Goal: Navigation & Orientation: Find specific page/section

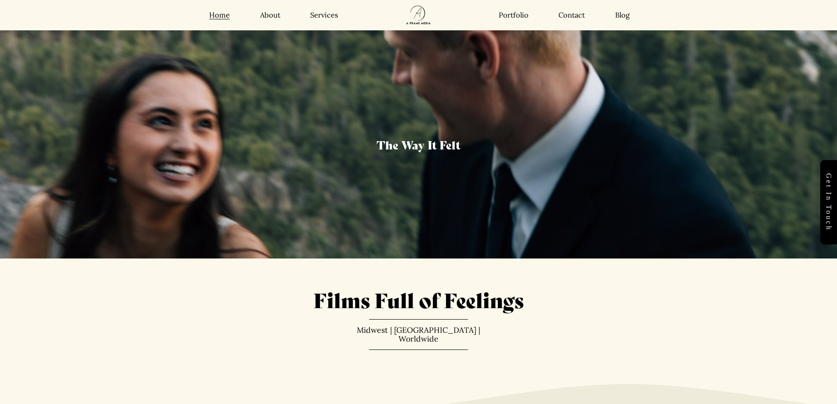
click at [266, 14] on link "About" at bounding box center [270, 15] width 20 height 9
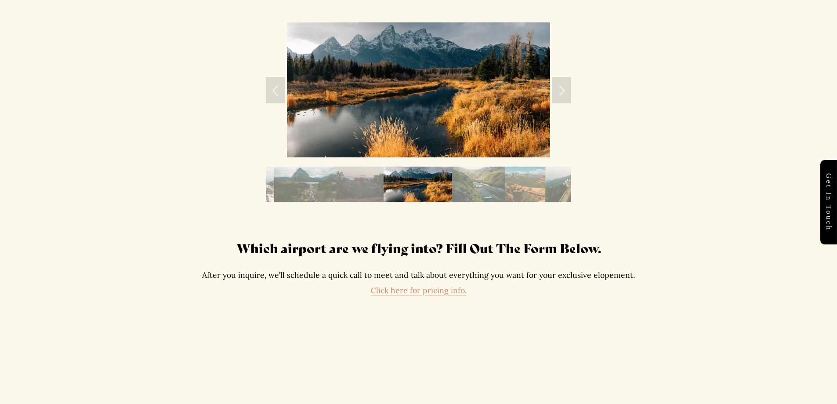
scroll to position [1494, 0]
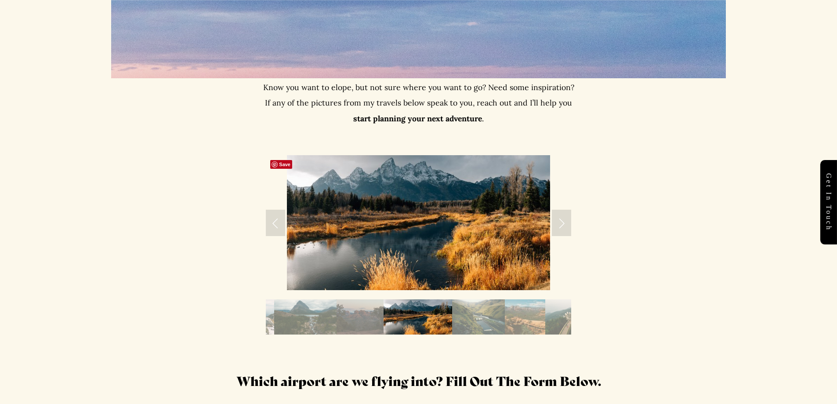
click at [563, 221] on link "Next Slide" at bounding box center [561, 223] width 19 height 26
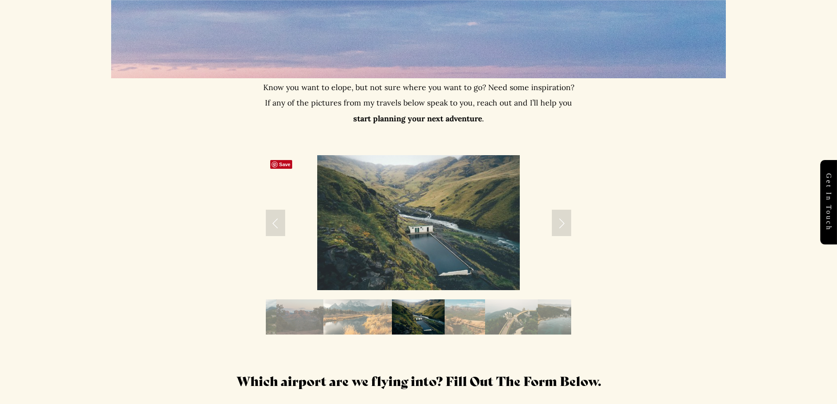
click at [563, 221] on link "Next Slide" at bounding box center [561, 223] width 19 height 26
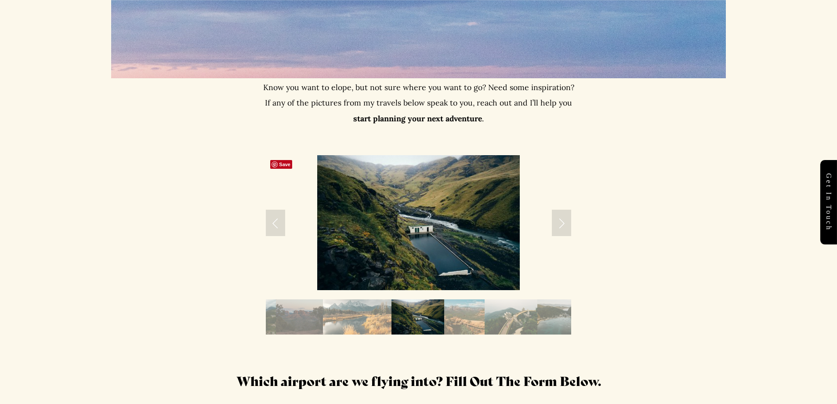
click at [563, 221] on link "Next Slide" at bounding box center [561, 223] width 19 height 26
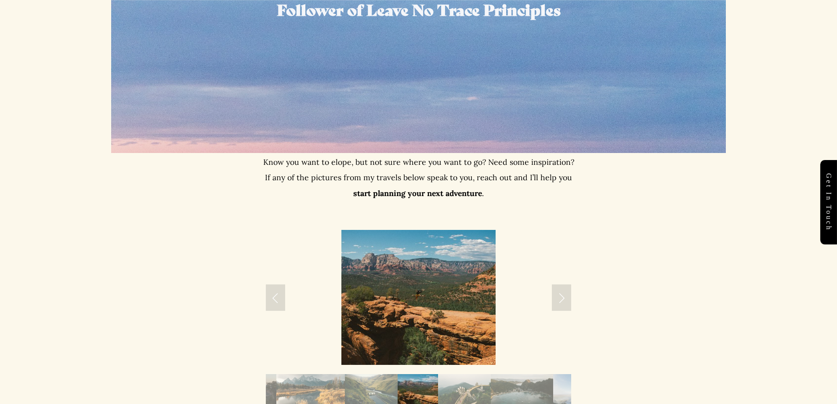
scroll to position [1274, 0]
